Goal: Task Accomplishment & Management: Manage account settings

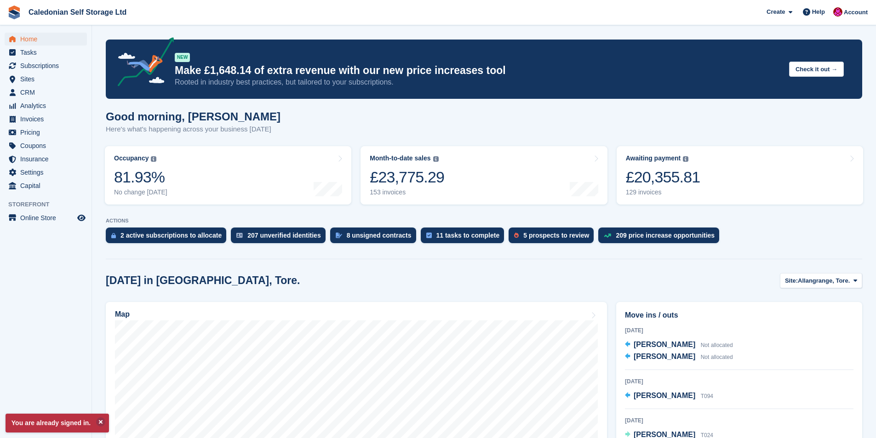
scroll to position [184, 0]
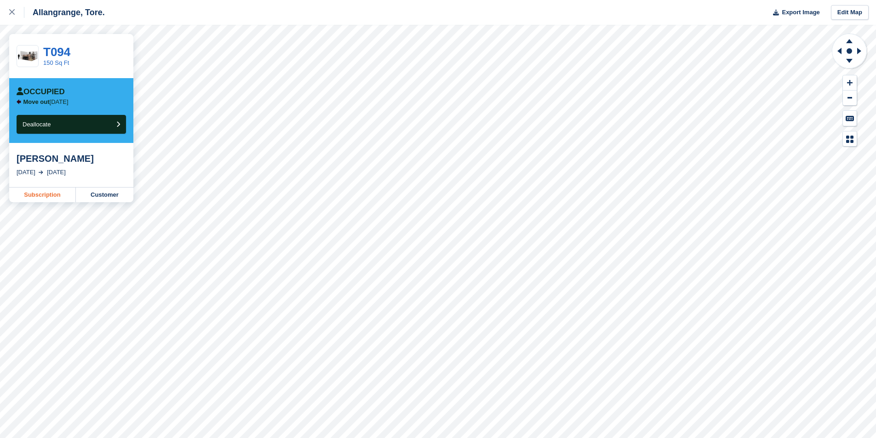
click at [32, 193] on link "Subscription" at bounding box center [42, 195] width 67 height 15
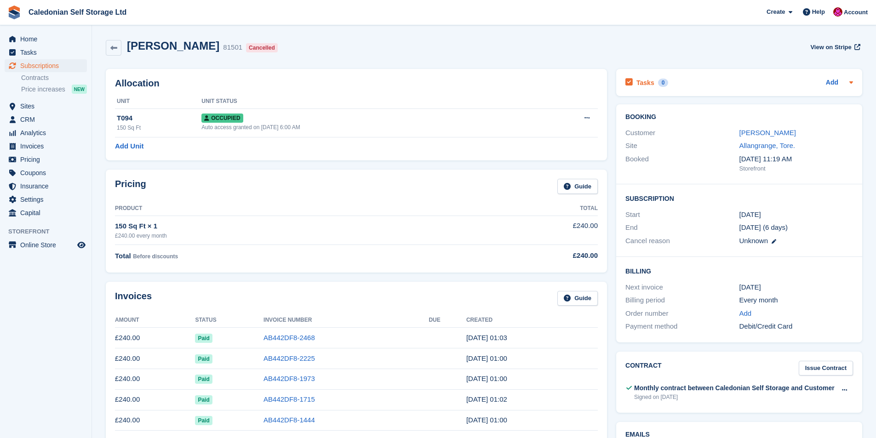
click at [698, 88] on div "Tasks 0 Add" at bounding box center [740, 82] width 228 height 12
